Goal: Navigation & Orientation: Find specific page/section

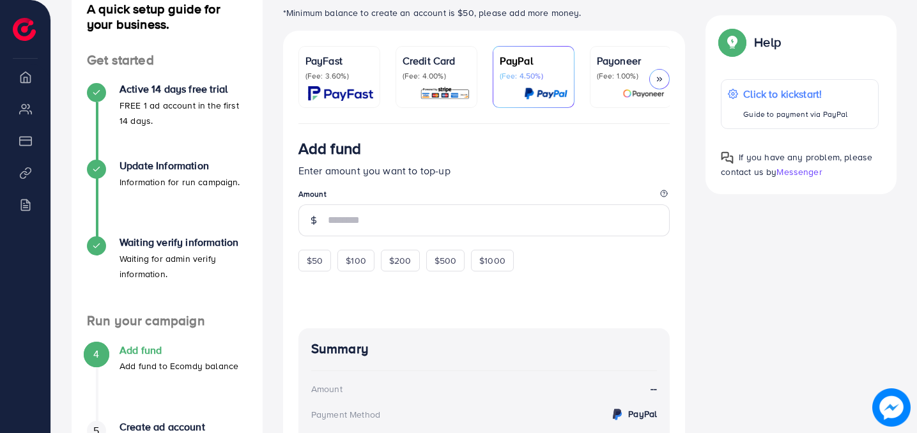
click at [790, 333] on div "A quick setup guide for your business. Get started Active 14 days free trial FR…" at bounding box center [483, 297] width 845 height 622
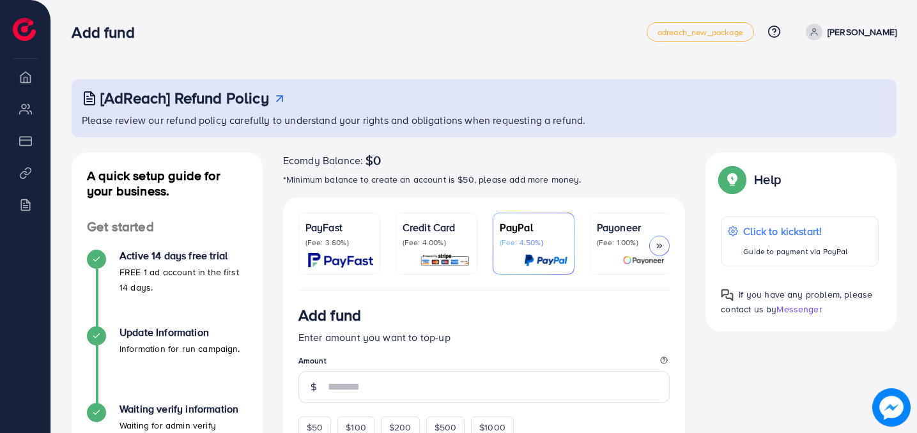
click at [34, 29] on img at bounding box center [24, 29] width 23 height 23
click at [36, 81] on li "Overview" at bounding box center [25, 77] width 50 height 26
click at [32, 81] on li "Overview" at bounding box center [25, 77] width 50 height 26
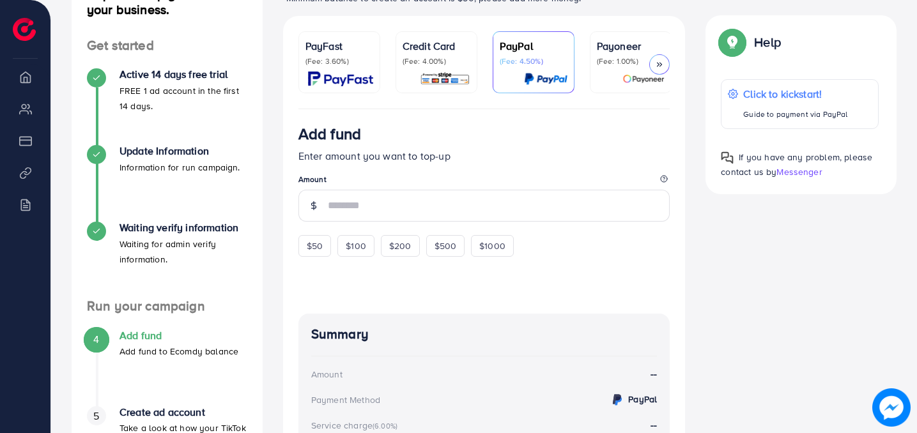
scroll to position [202, 0]
